Goal: Transaction & Acquisition: Purchase product/service

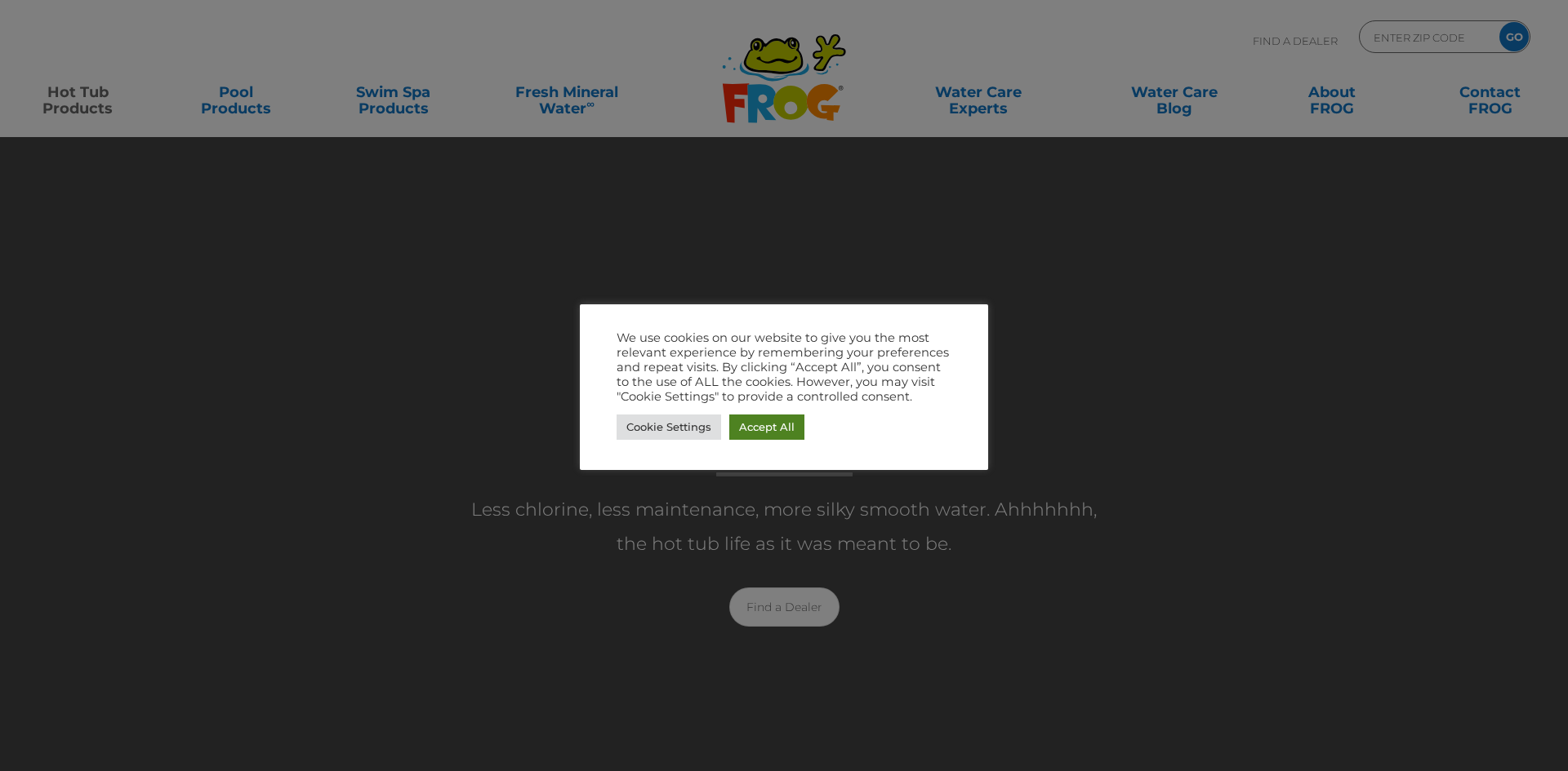
click at [756, 426] on link "Accept All" at bounding box center [766, 427] width 75 height 25
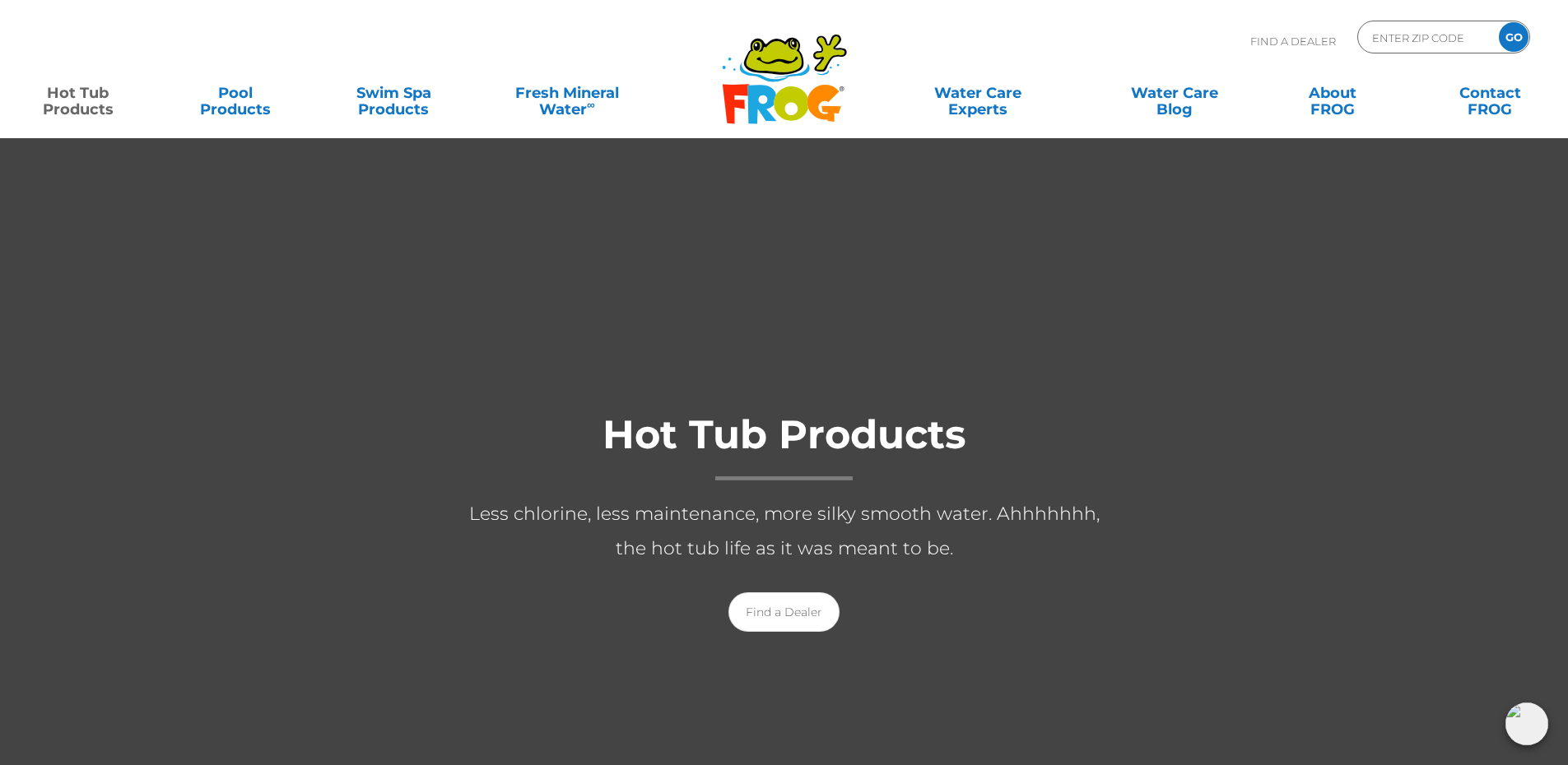
click at [329, 324] on div at bounding box center [784, 538] width 1580 height 800
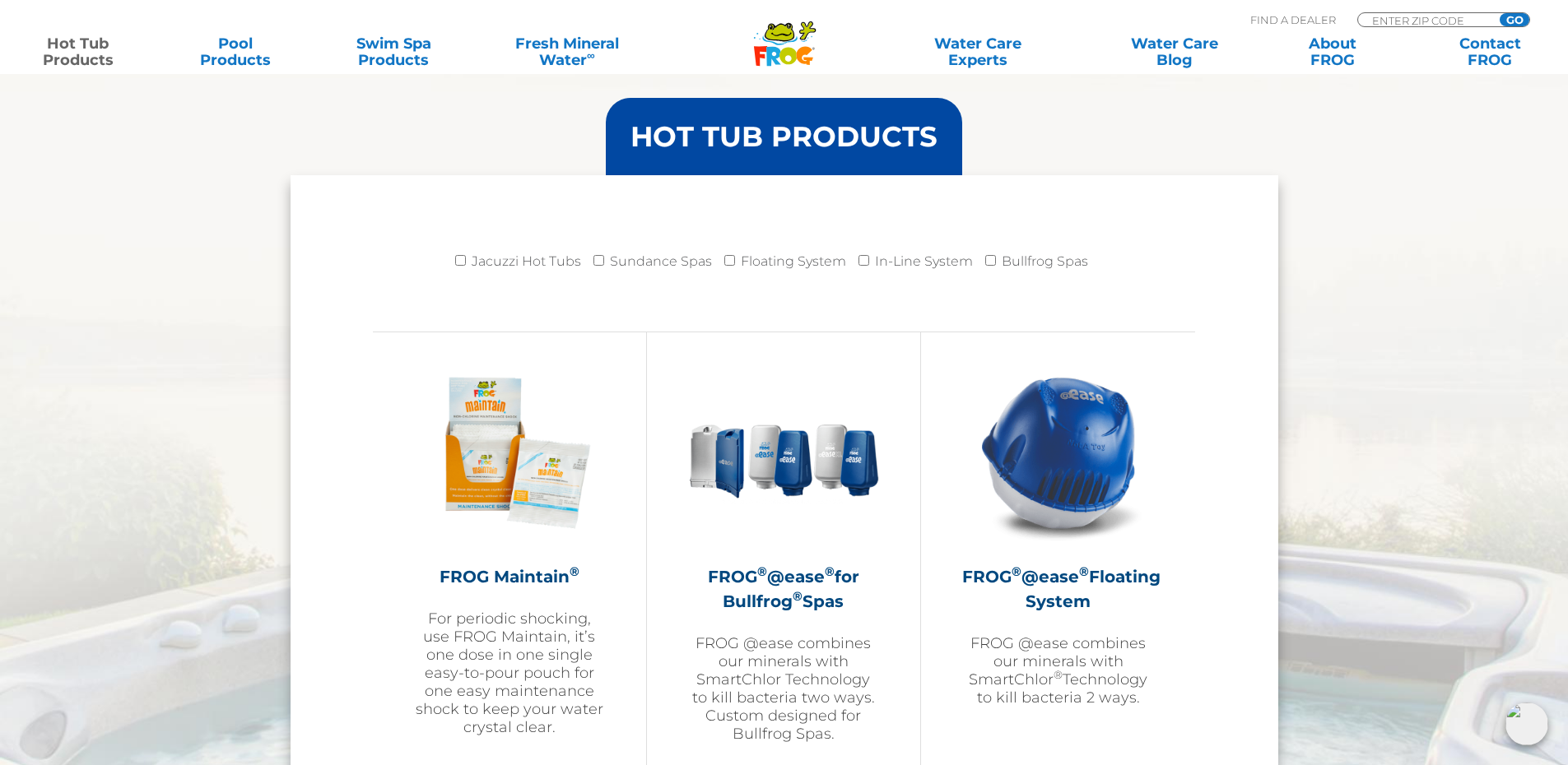
scroll to position [1728, 0]
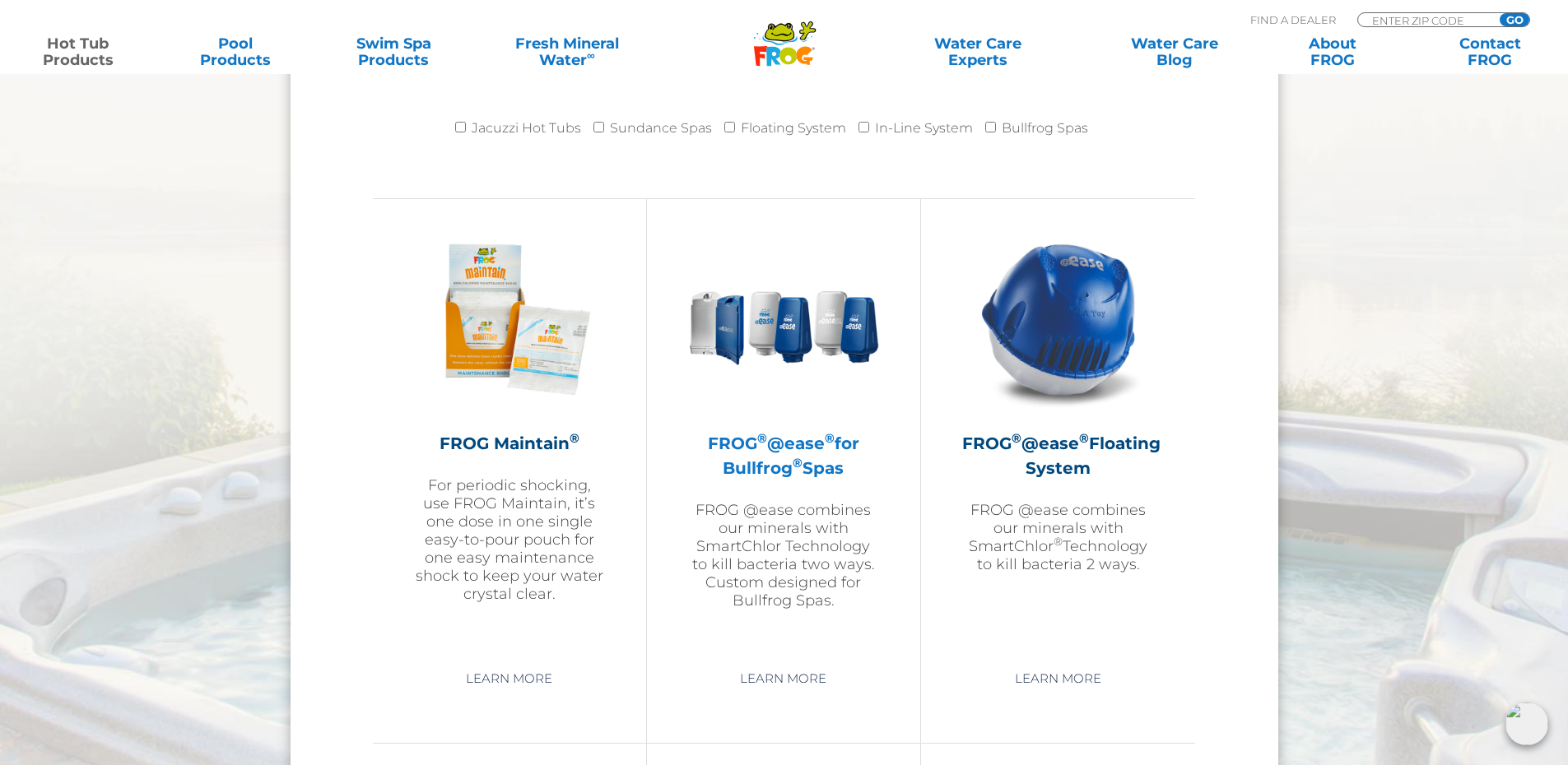
click at [787, 444] on h2 "FROG ® @ease ® for Bullfrog ® Spas" at bounding box center [783, 456] width 191 height 49
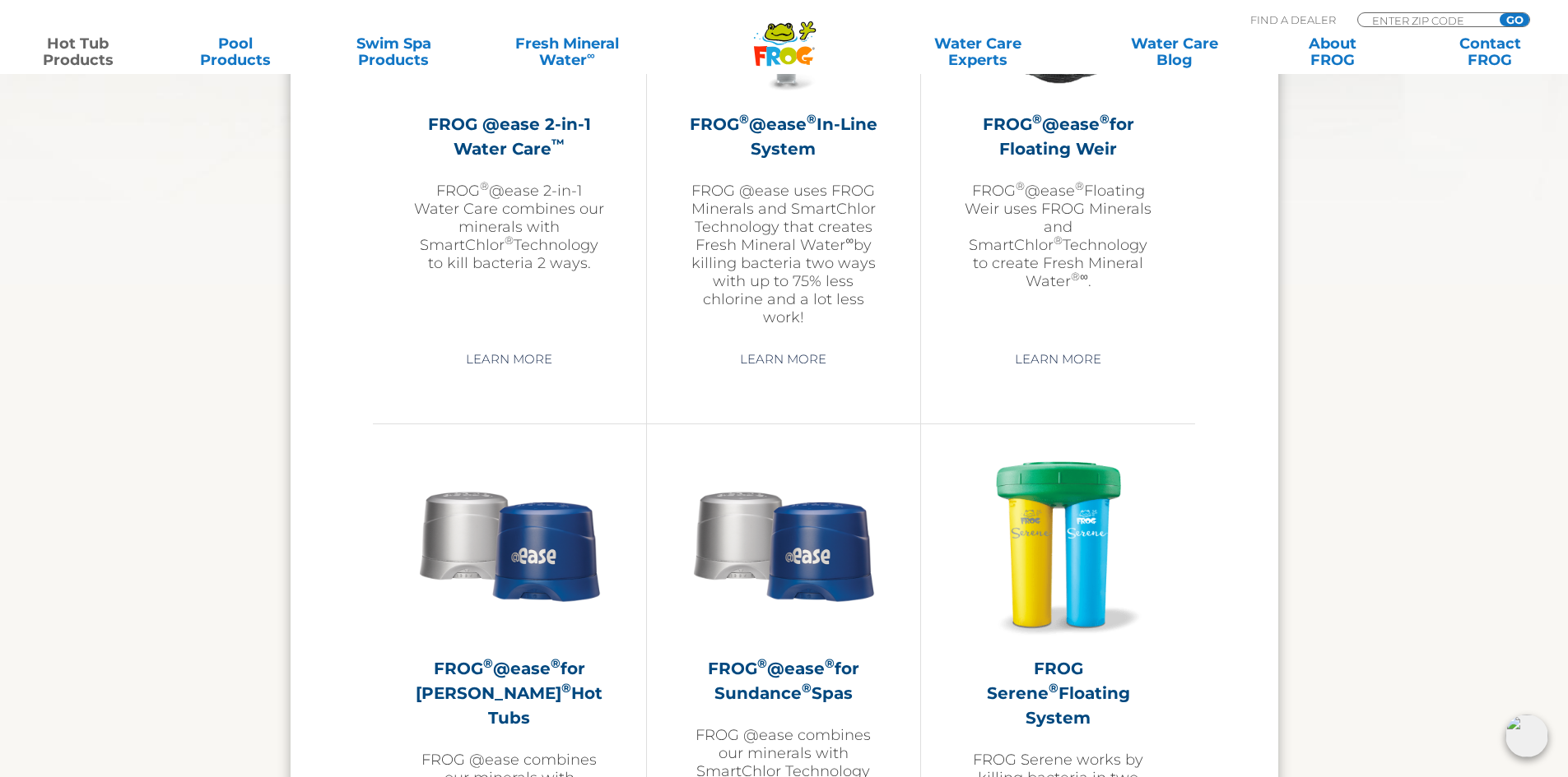
scroll to position [2715, 0]
